Goal: Navigation & Orientation: Find specific page/section

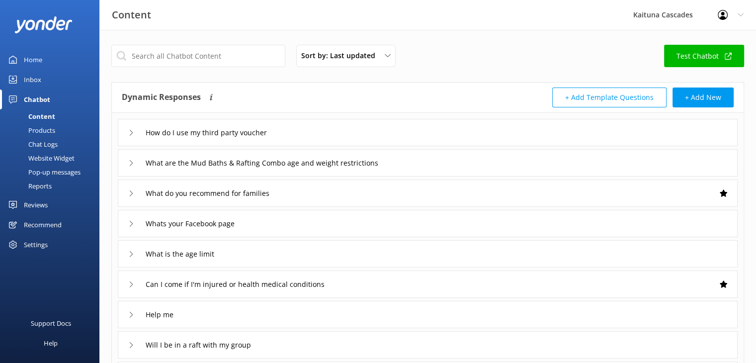
click at [40, 57] on div "Home" at bounding box center [33, 60] width 18 height 20
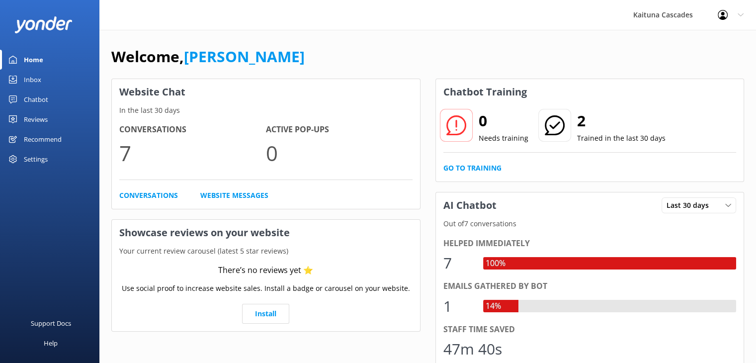
click at [47, 85] on link "Inbox" at bounding box center [49, 80] width 99 height 20
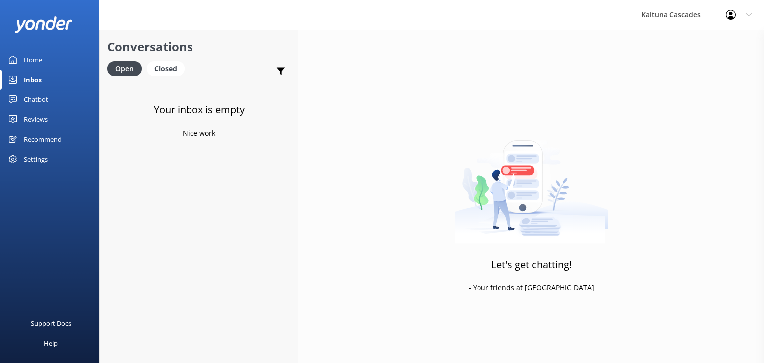
click at [38, 56] on div "Home" at bounding box center [33, 60] width 18 height 20
